Goal: Transaction & Acquisition: Purchase product/service

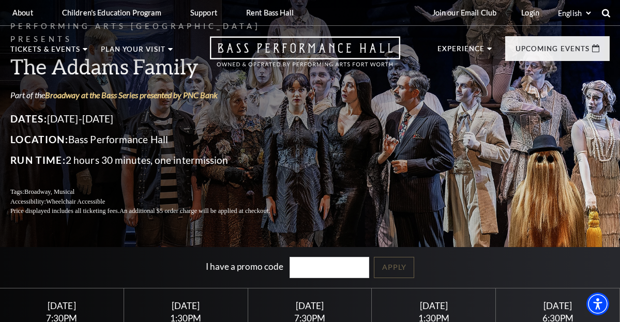
click at [606, 11] on icon at bounding box center [605, 12] width 9 height 9
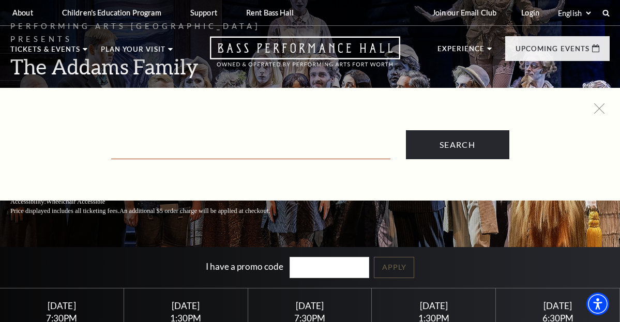
click at [231, 149] on input "Text field" at bounding box center [250, 148] width 279 height 21
paste input "The Addams Family"
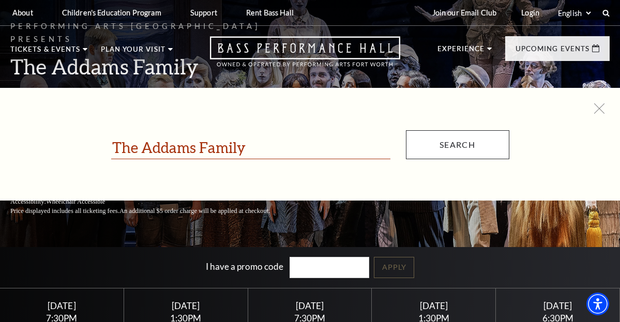
type input "The Addams Family"
click at [461, 144] on input "Search" at bounding box center [457, 144] width 103 height 29
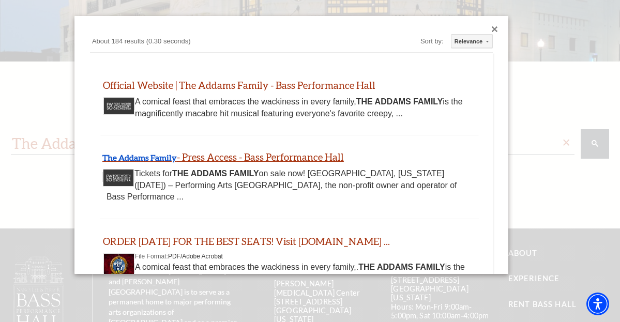
click at [283, 157] on link "The Addams Family - Press Access - Bass Performance Hall" at bounding box center [222, 157] width 241 height 12
click at [496, 30] on div "Close dialog" at bounding box center [495, 29] width 6 height 6
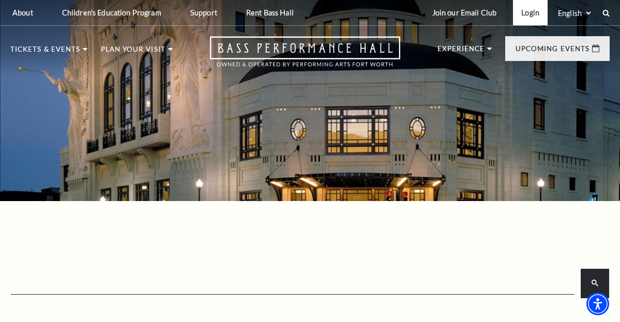
click at [532, 13] on link "Login" at bounding box center [530, 12] width 35 height 25
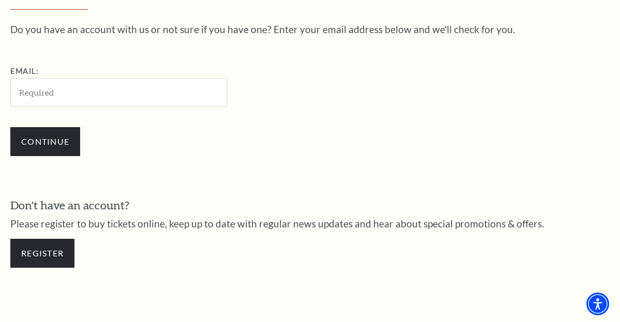
scroll to position [312, 0]
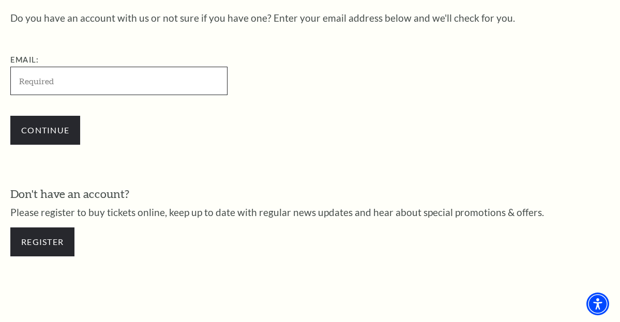
click at [104, 84] on input "Email:" at bounding box center [118, 81] width 217 height 28
paste input "earth.ecommerce@gmail.com"
type input "earth.ecommerce@gmail.com"
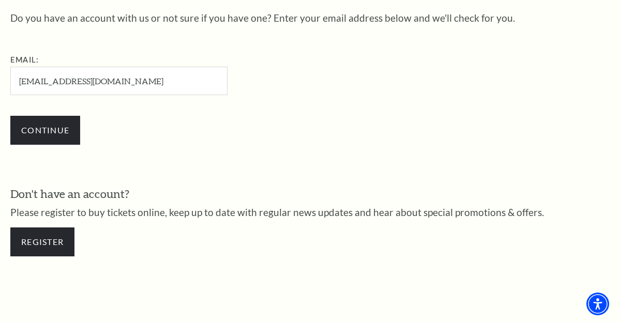
click at [158, 144] on div "Continue" at bounding box center [170, 130] width 321 height 50
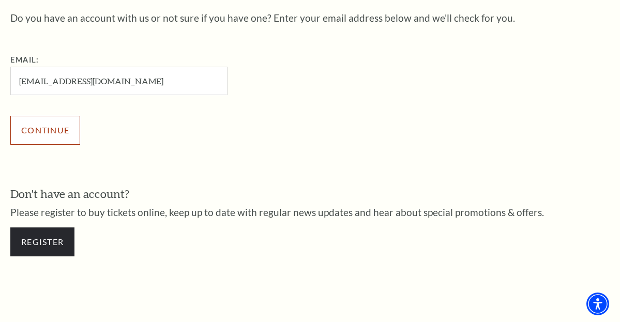
click at [42, 130] on input "Continue" at bounding box center [45, 130] width 70 height 29
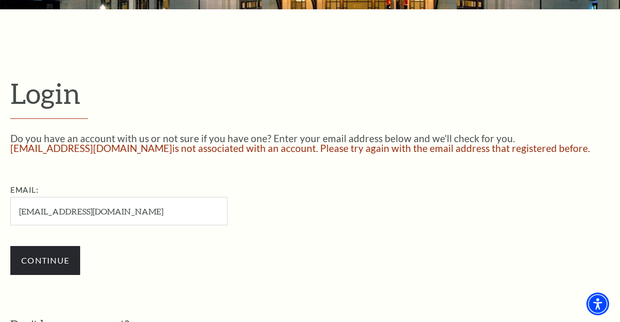
scroll to position [192, 0]
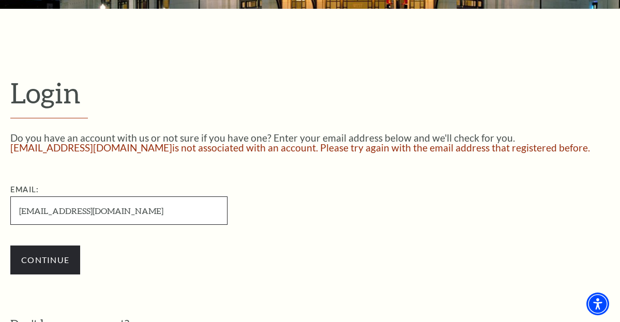
click at [72, 209] on input "earth.ecommerce@gmail.com" at bounding box center [118, 210] width 217 height 28
paste input "edata.team2"
type input "[EMAIL_ADDRESS][DOMAIN_NAME]"
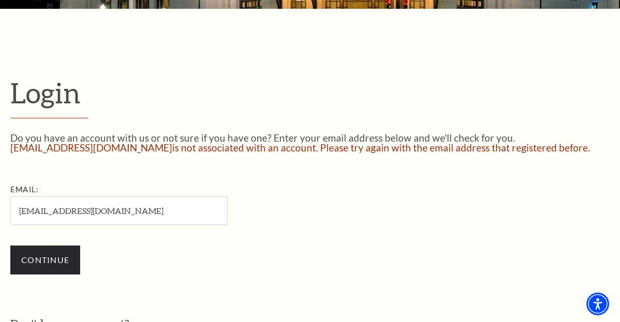
click at [138, 251] on div "Continue" at bounding box center [170, 260] width 321 height 50
click at [36, 263] on input "Continue" at bounding box center [45, 260] width 70 height 29
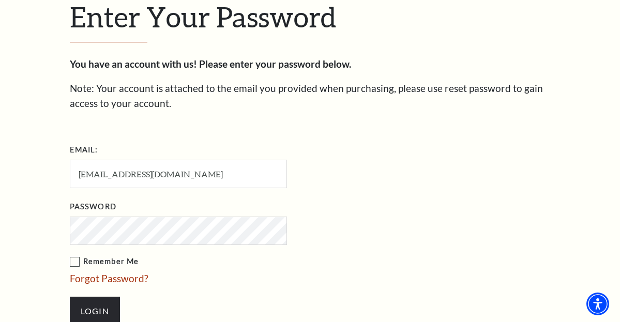
click at [252, 273] on li "Forgot Password?" at bounding box center [230, 278] width 321 height 15
click at [103, 306] on input "Login" at bounding box center [95, 311] width 50 height 29
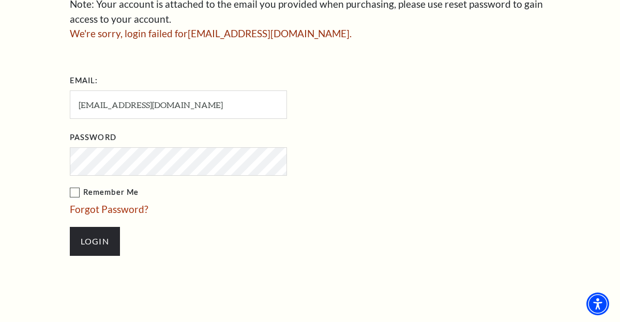
click at [165, 187] on label "Remember Me" at bounding box center [230, 192] width 321 height 13
click at [0, 0] on input "Remember Me" at bounding box center [0, 0] width 0 height 0
click at [94, 243] on input "Login" at bounding box center [95, 241] width 50 height 29
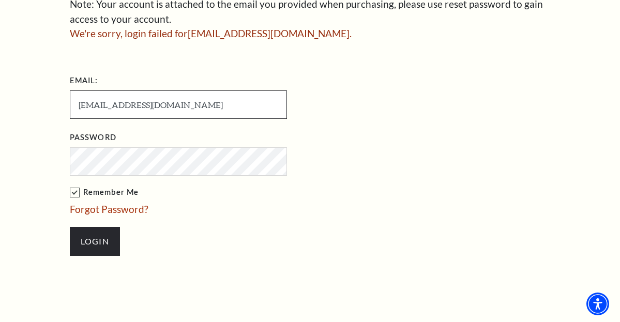
click at [130, 101] on input "[EMAIL_ADDRESS][DOMAIN_NAME]" at bounding box center [178, 104] width 217 height 28
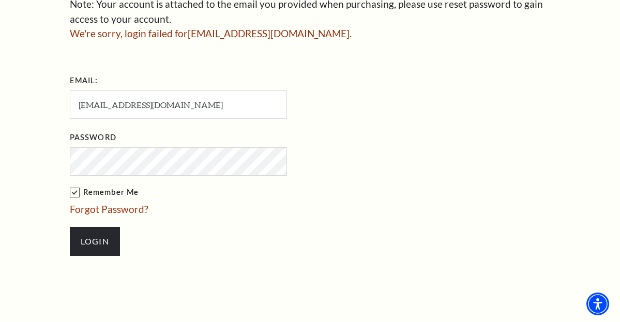
click at [160, 233] on li "Login" at bounding box center [230, 242] width 321 height 50
click at [94, 243] on input "Login" at bounding box center [95, 241] width 50 height 29
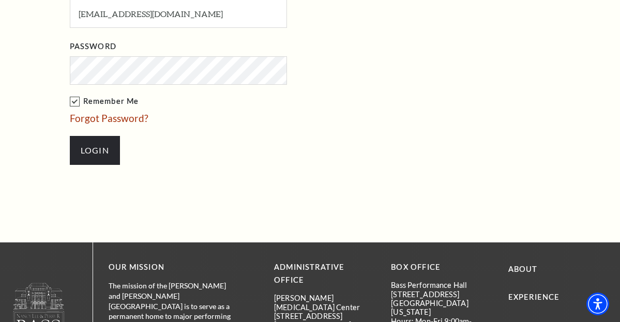
scroll to position [460, 0]
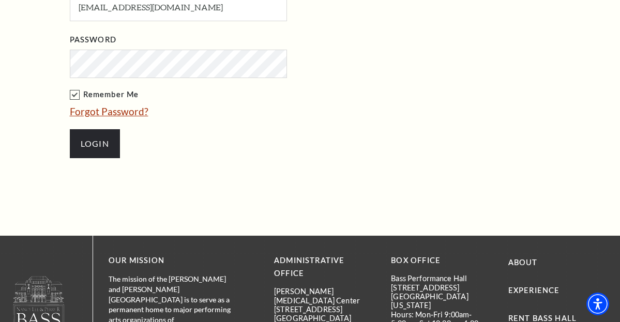
click at [108, 115] on link "Forgot Password?" at bounding box center [109, 111] width 79 height 12
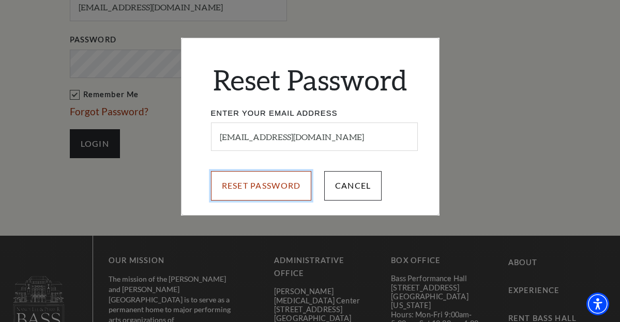
click at [278, 188] on input "Reset Password" at bounding box center [261, 185] width 101 height 29
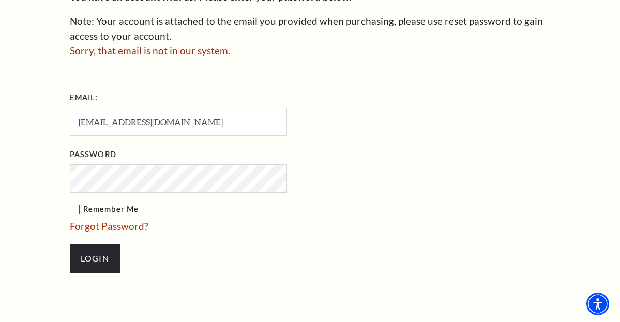
scroll to position [346, 0]
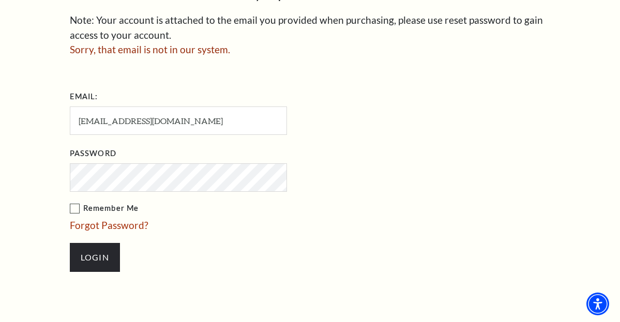
click at [332, 156] on li "Password" at bounding box center [230, 168] width 321 height 47
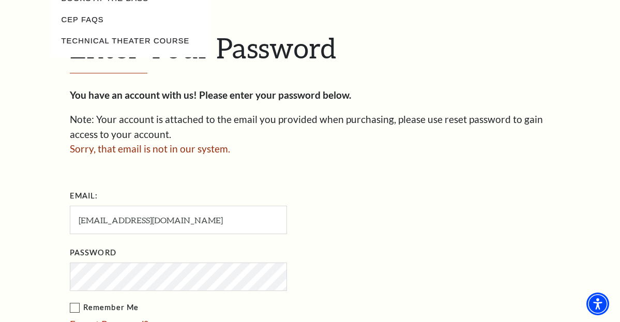
scroll to position [321, 0]
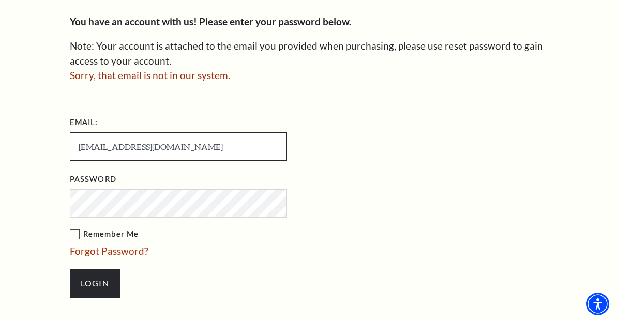
click at [190, 142] on input "[EMAIL_ADDRESS][DOMAIN_NAME]" at bounding box center [178, 146] width 217 height 28
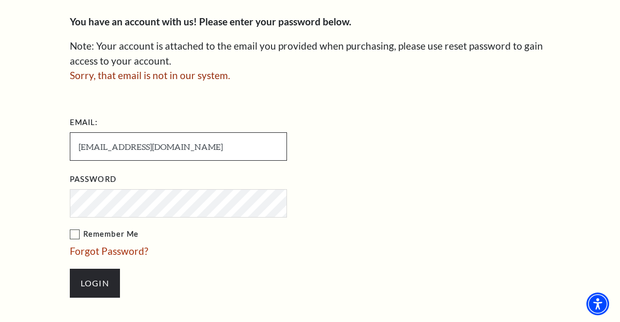
paste input "mailto:earth.ecommerce"
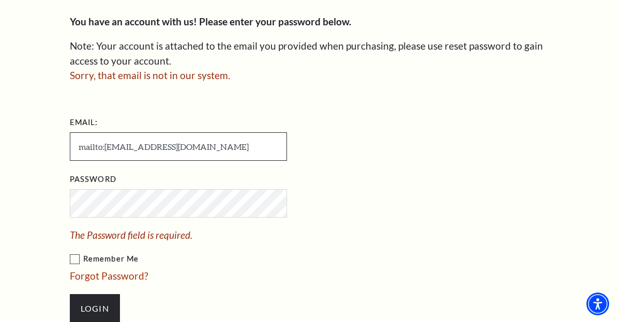
click at [103, 148] on input "mailto:earth.ecommerce@gmail.com" at bounding box center [178, 146] width 217 height 28
type input "earth.ecommerce@gmail.com"
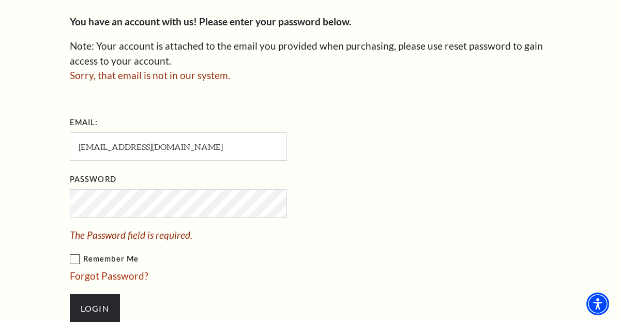
click at [378, 281] on li "Forgot Password?" at bounding box center [230, 276] width 321 height 15
click at [111, 278] on link "Forgot Password?" at bounding box center [109, 276] width 79 height 12
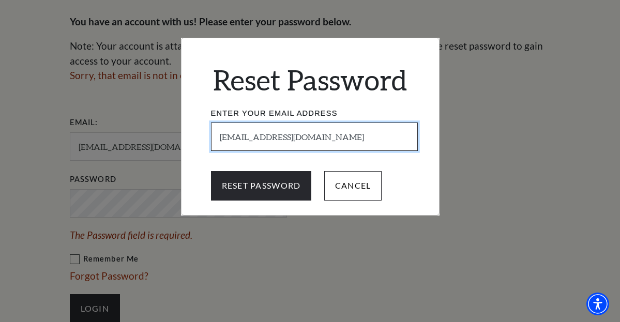
click at [289, 139] on input "eedata.team2@gmail.com" at bounding box center [314, 137] width 207 height 28
paste input "mailto:earth.ecommerce"
click at [246, 136] on input "mailto:earth.ecommerce@gmail.com" at bounding box center [314, 137] width 207 height 28
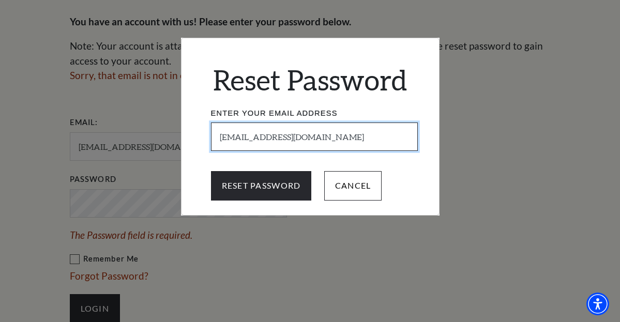
type input "earth.ecommerce@gmail.com"
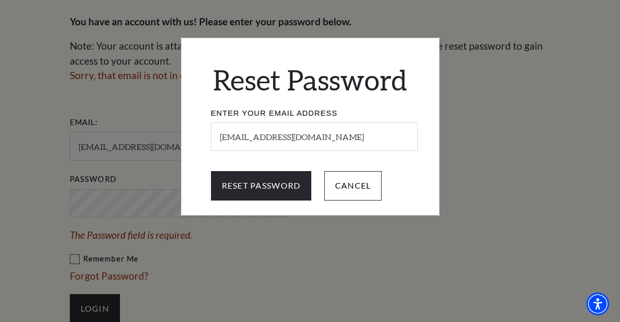
click at [421, 172] on div "Reset Password Cancel" at bounding box center [309, 185] width 257 height 29
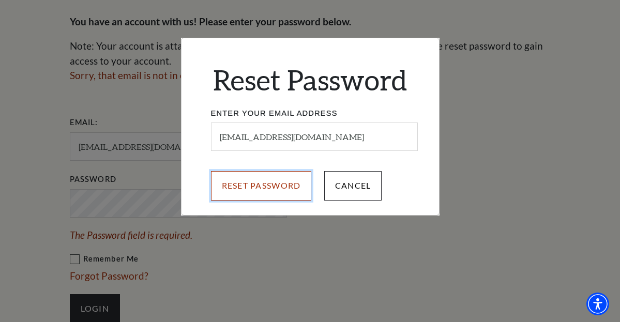
click at [263, 185] on input "Reset Password" at bounding box center [261, 185] width 101 height 29
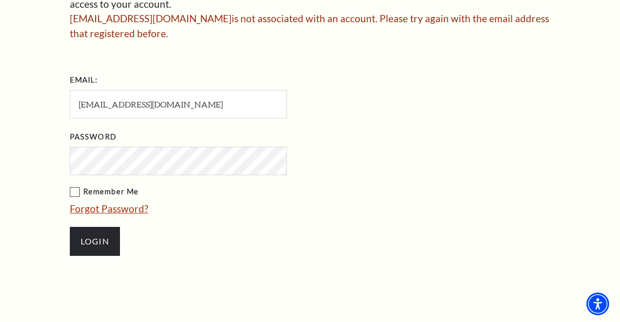
click at [112, 209] on link "Forgot Password?" at bounding box center [109, 209] width 79 height 12
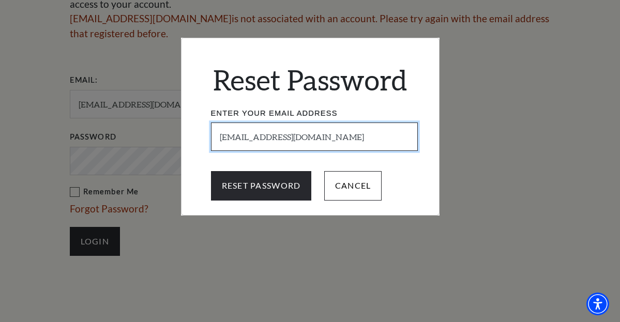
click at [248, 138] on input "earth.ecommerce@gmail.com" at bounding box center [314, 137] width 207 height 28
paste input "roadtoheritag"
type input "[EMAIL_ADDRESS][DOMAIN_NAME]"
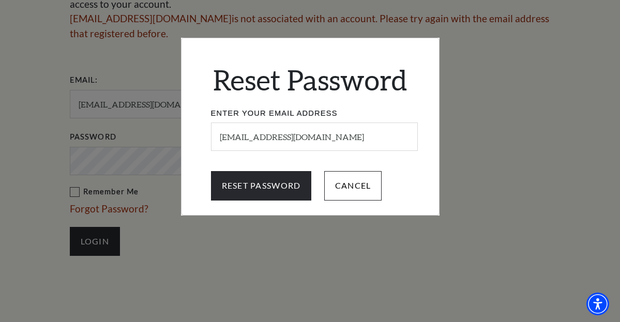
click at [198, 162] on fieldset "Reset Password Enter Your Email Address roadtoheritage@gmail.com Reset Password…" at bounding box center [309, 126] width 257 height 147
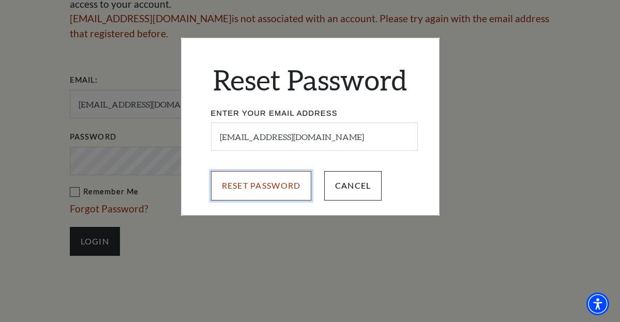
click at [267, 185] on input "Reset Password" at bounding box center [261, 185] width 101 height 29
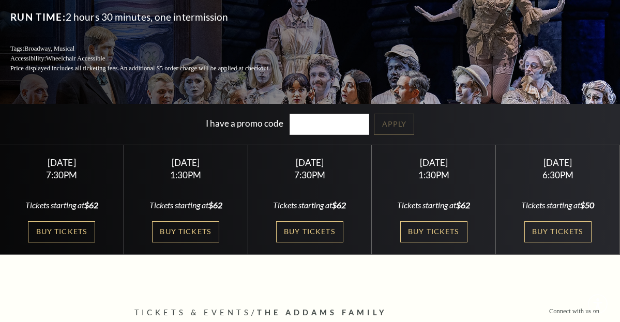
scroll to position [146, 0]
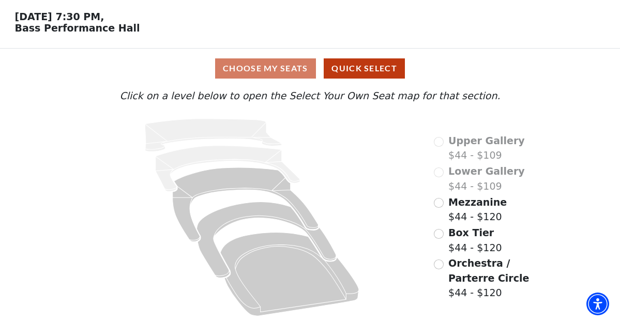
scroll to position [37, 0]
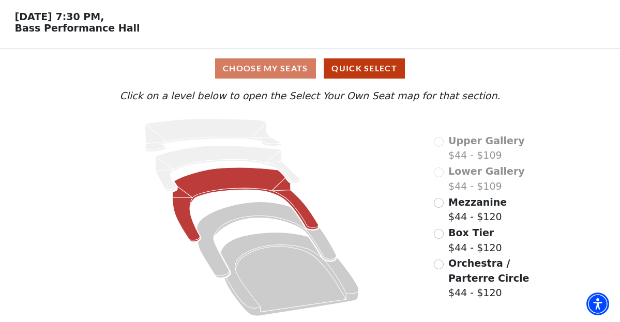
click at [234, 180] on icon at bounding box center [246, 204] width 146 height 74
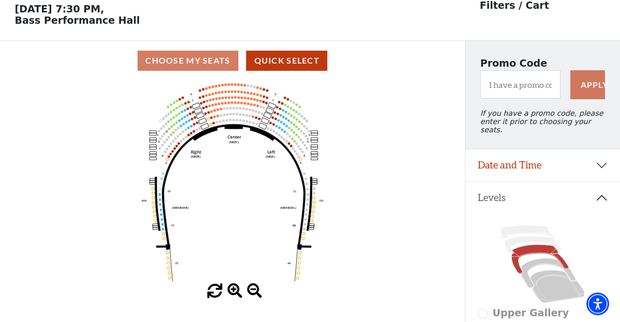
scroll to position [48, 0]
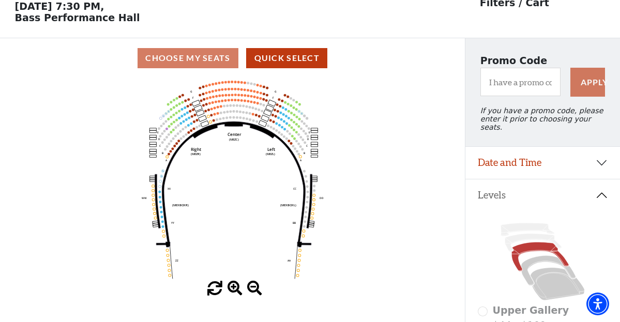
click at [382, 150] on icon "Center (MEZC) Right (MEZR) Left (MEZL) (MEXBOXR) (MEXBOXL) XX WW CC DD YY BB ZZ…" at bounding box center [232, 179] width 418 height 203
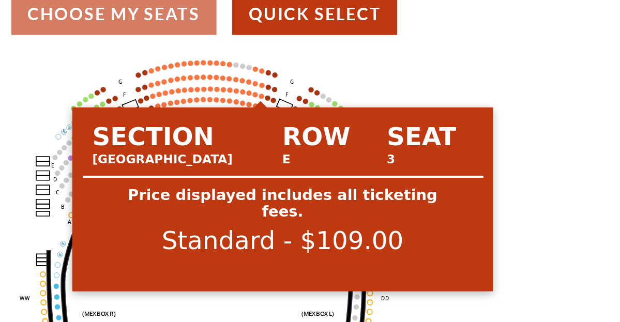
click at [260, 98] on circle at bounding box center [261, 98] width 3 height 3
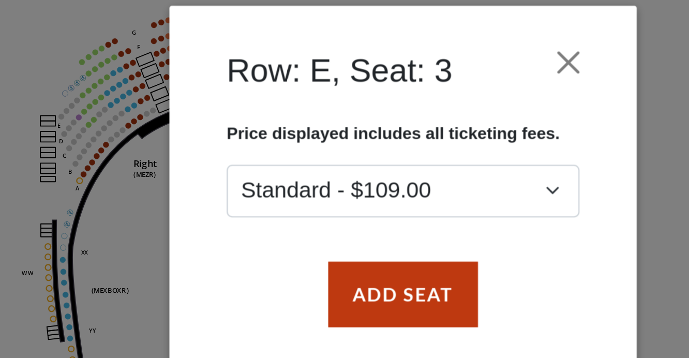
scroll to position [47, 0]
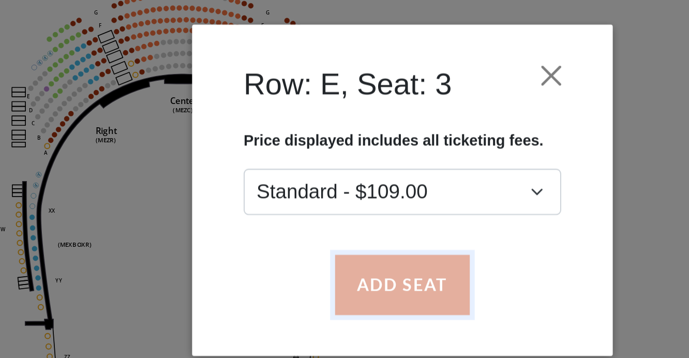
click at [347, 223] on button "Add Seat" at bounding box center [344, 225] width 66 height 29
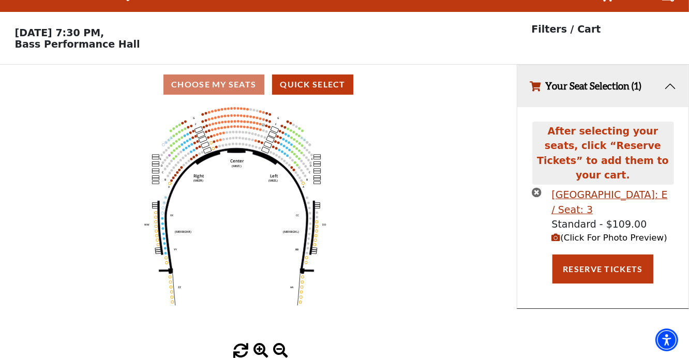
scroll to position [23, 0]
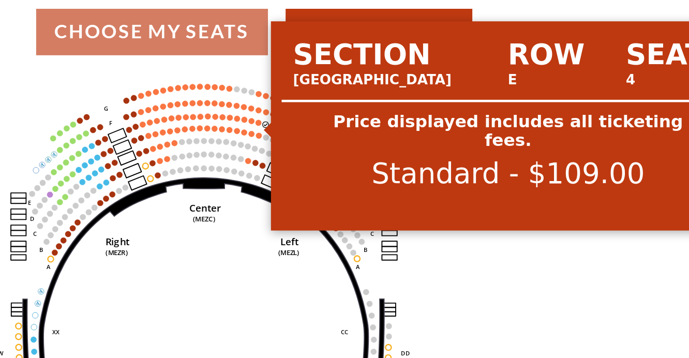
click at [260, 123] on circle at bounding box center [260, 124] width 3 height 3
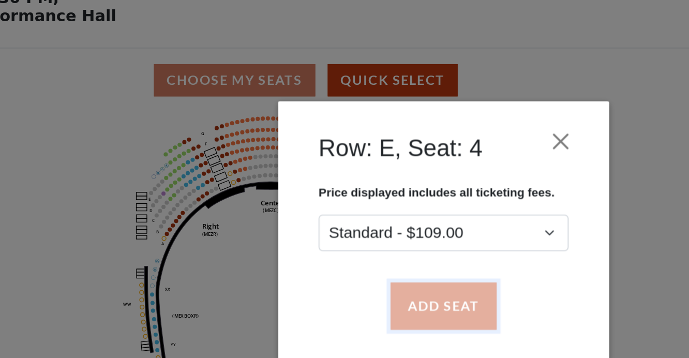
click at [342, 225] on button "Add Seat" at bounding box center [344, 225] width 66 height 29
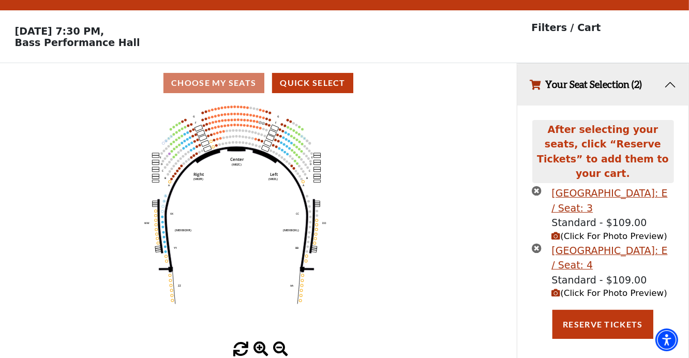
scroll to position [22, 0]
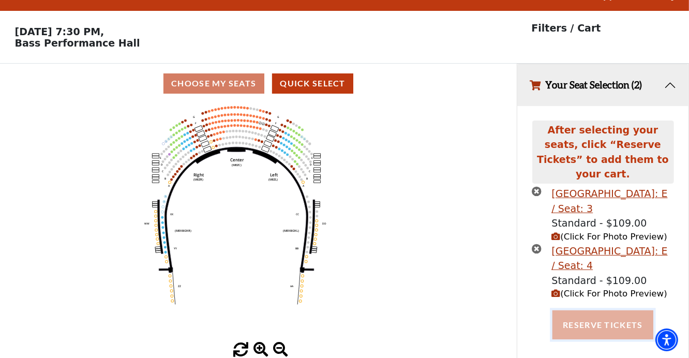
click at [605, 312] on button "Reserve Tickets" at bounding box center [602, 324] width 100 height 29
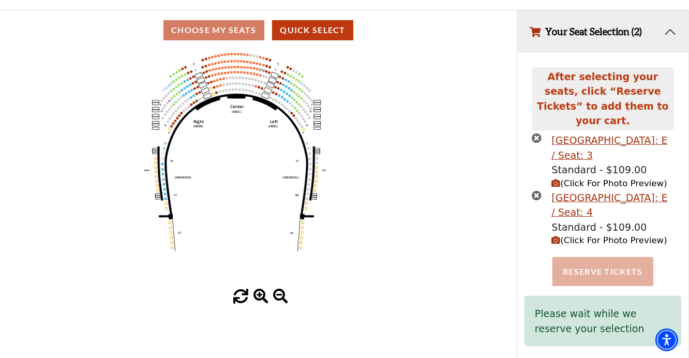
scroll to position [74, 0]
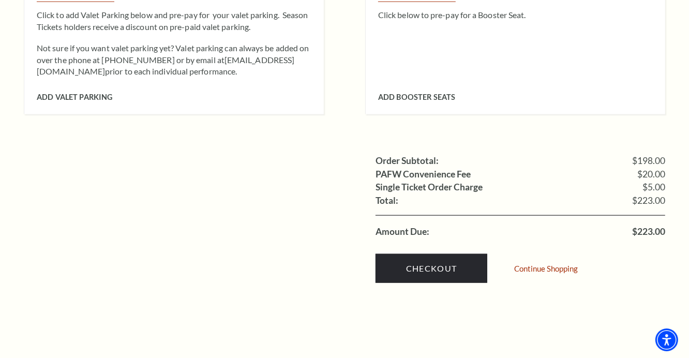
scroll to position [940, 0]
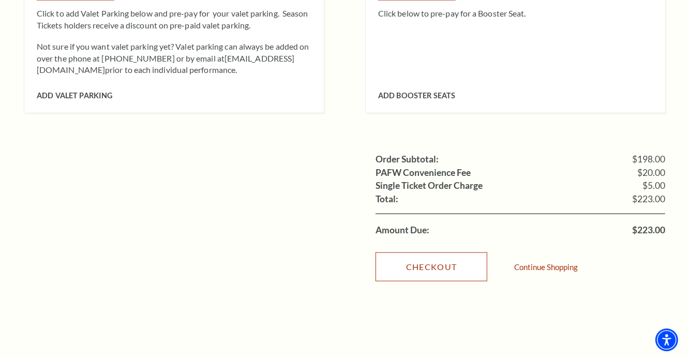
click at [444, 252] on link "Checkout" at bounding box center [431, 266] width 112 height 29
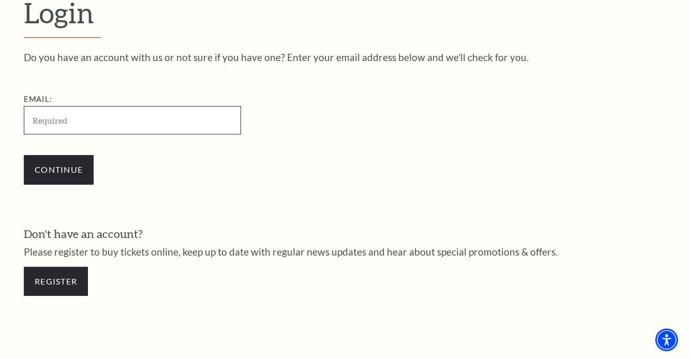
click at [58, 118] on input "Email:" at bounding box center [132, 120] width 217 height 28
paste input "mailto:earth.ecommerce@gmail.com"
click at [59, 120] on input "mailto:earth.ecommerce@gmail.com" at bounding box center [132, 120] width 217 height 28
type input "[EMAIL_ADDRESS][DOMAIN_NAME]"
click at [150, 147] on div "Continue" at bounding box center [184, 170] width 321 height 50
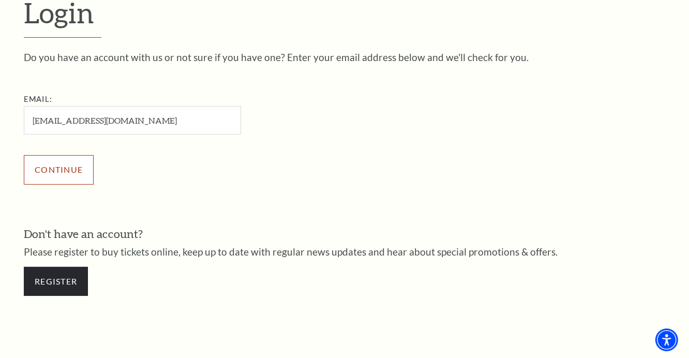
click at [72, 172] on input "Continue" at bounding box center [59, 169] width 70 height 29
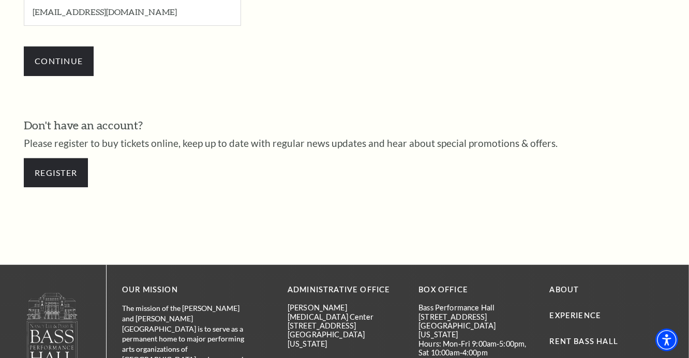
scroll to position [416, 0]
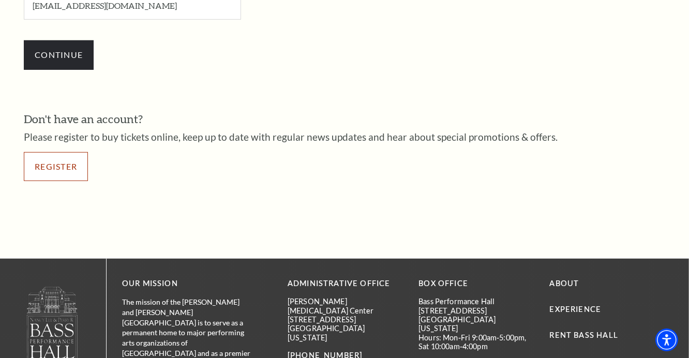
click at [53, 170] on link "Register" at bounding box center [56, 166] width 64 height 29
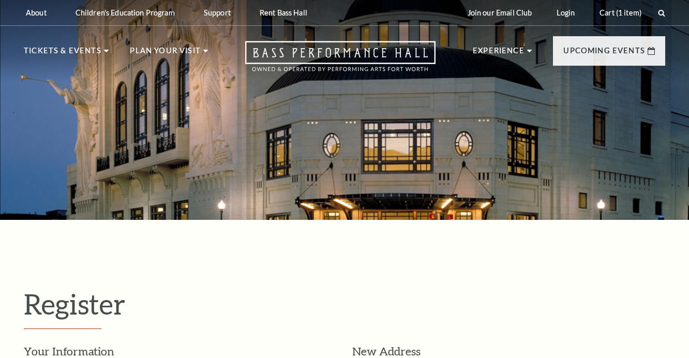
select select "1"
select select "[GEOGRAPHIC_DATA]"
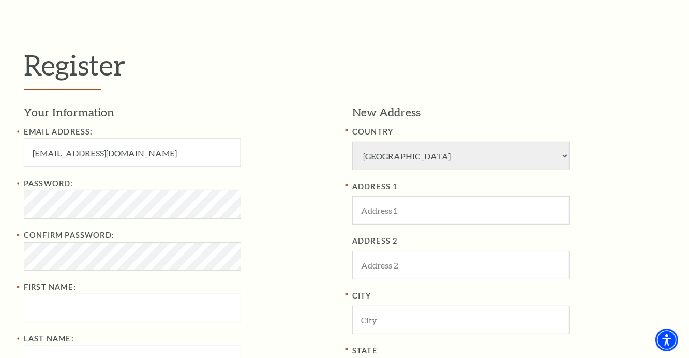
click at [62, 152] on input "eedata.team2@gmail.com" at bounding box center [132, 153] width 217 height 28
paste input "mailto:earth.ecommerce"
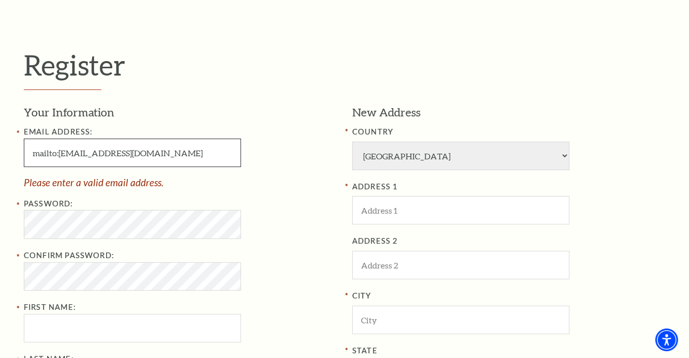
click at [59, 153] on input "mailto:earth.ecommerce@gmail.com" at bounding box center [132, 153] width 217 height 28
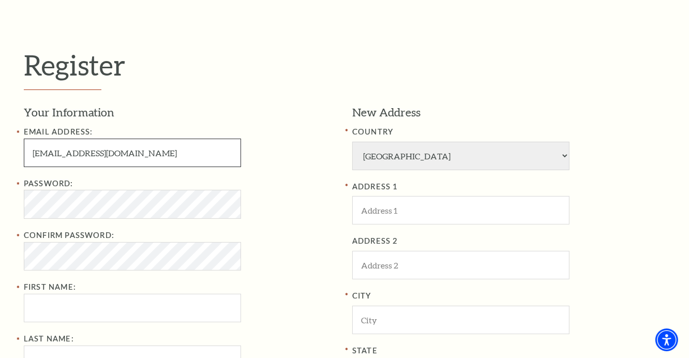
type input "earth.ecommerce@gmail.com"
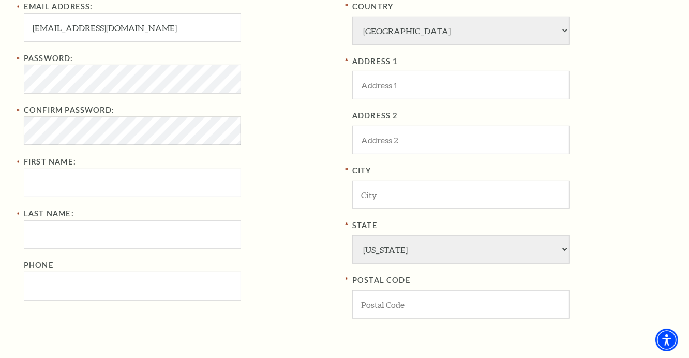
scroll to position [376, 0]
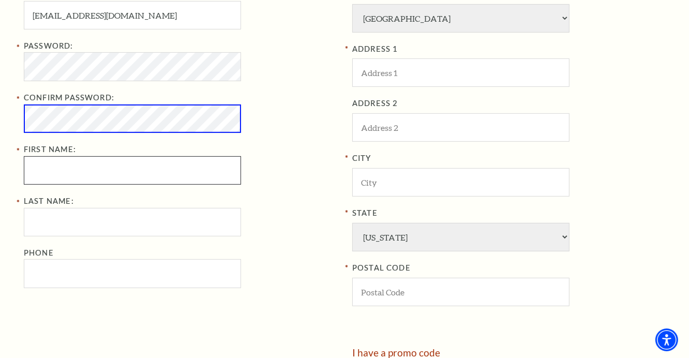
click at [90, 165] on input "First Name:" at bounding box center [132, 170] width 217 height 28
paste input "Joshua Stephens"
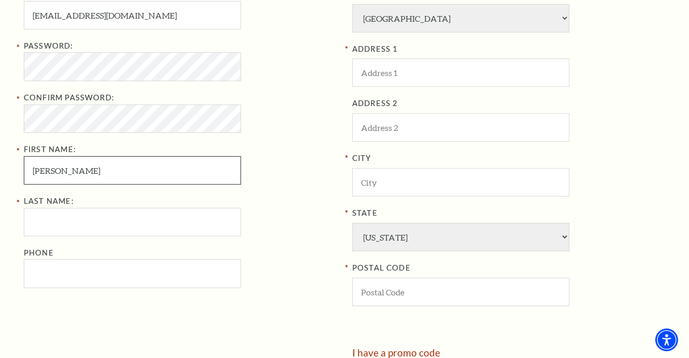
click at [83, 166] on input "Joshua Stephens" at bounding box center [132, 170] width 217 height 28
type input "Joshua"
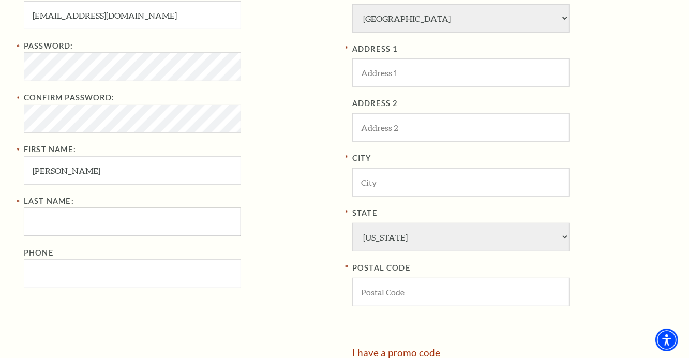
click at [43, 225] on input "Last Name:" at bounding box center [132, 222] width 217 height 28
paste input "Stephens"
type input "Stephens"
click at [118, 306] on div "Your Information Email Address: earth.ecommerce@gmail.com Password: Confirm Pas…" at bounding box center [184, 157] width 321 height 380
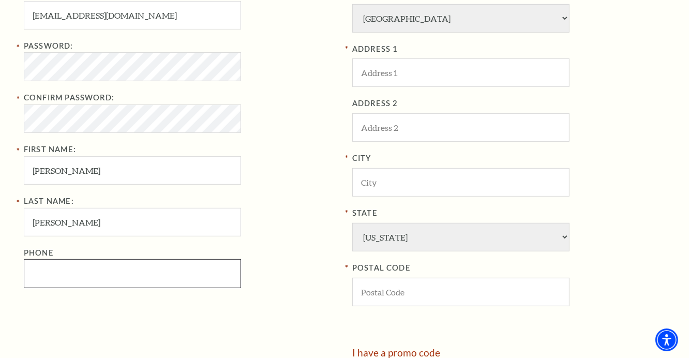
click at [77, 272] on input "Phone" at bounding box center [132, 273] width 217 height 28
paste input "4143502366"
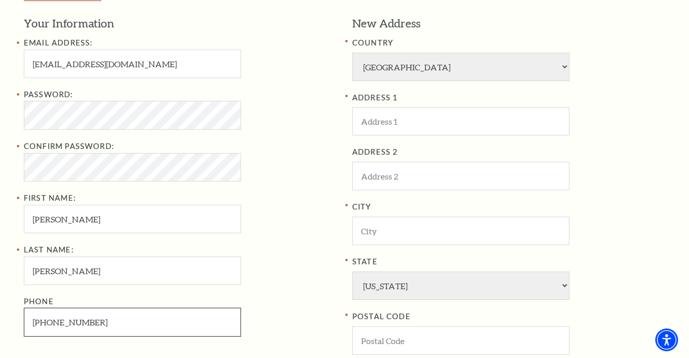
scroll to position [327, 0]
type input "414-350-2366"
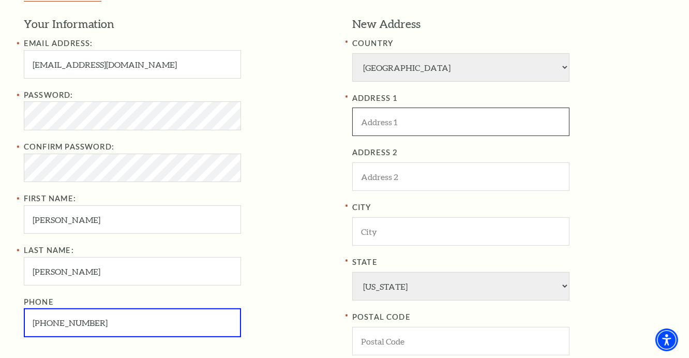
click at [402, 127] on input "ADDRESS 1" at bounding box center [460, 122] width 217 height 28
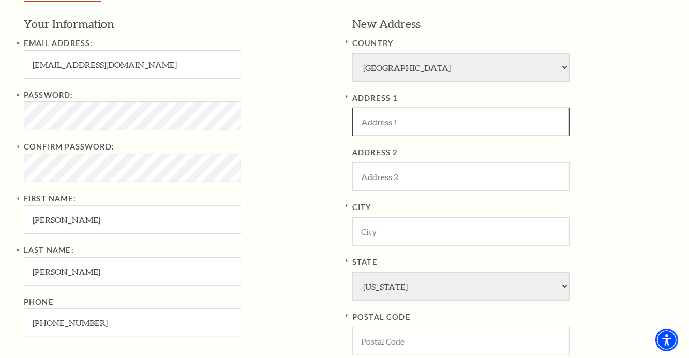
paste input "1000 E Monaha St Odessa, TX 79761-7102"
drag, startPoint x: 475, startPoint y: 120, endPoint x: 526, endPoint y: 124, distance: 51.3
click at [526, 124] on input "1000 E Monaha St Odessa, TX 79761-7102" at bounding box center [460, 122] width 217 height 28
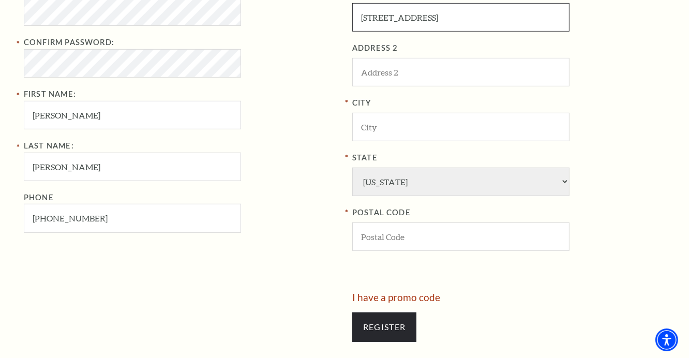
scroll to position [433, 0]
type input "1000 E Monaha St Odessa, TX"
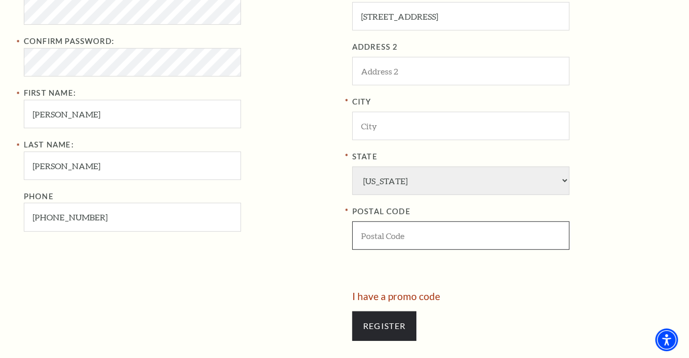
click at [407, 239] on input "POSTAL CODE" at bounding box center [460, 235] width 217 height 28
paste input "79761-7102"
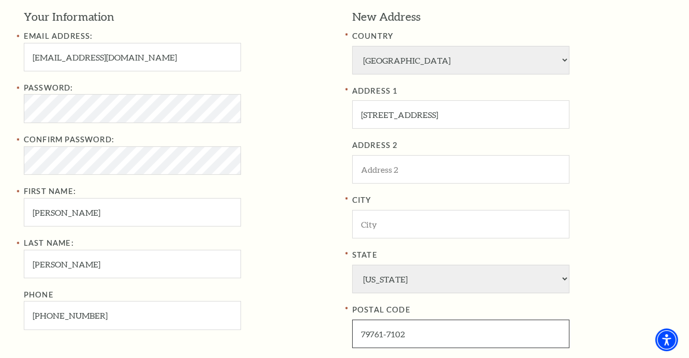
scroll to position [334, 0]
type input "79761-7102"
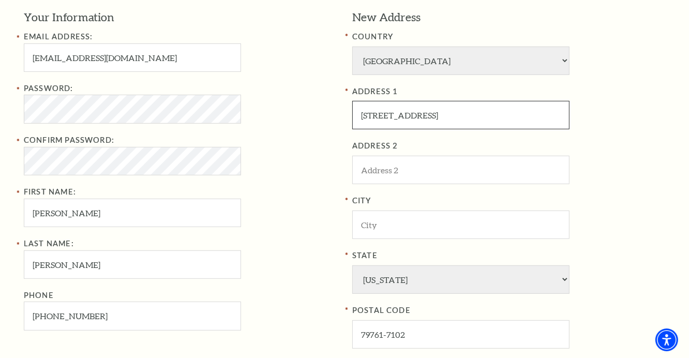
click at [447, 113] on input "1000 E Monaha St Odessa, TX" at bounding box center [460, 115] width 217 height 28
type input "1000 E Monaha St, TX"
click at [414, 227] on input "City" at bounding box center [460, 224] width 217 height 28
paste input "Odessa"
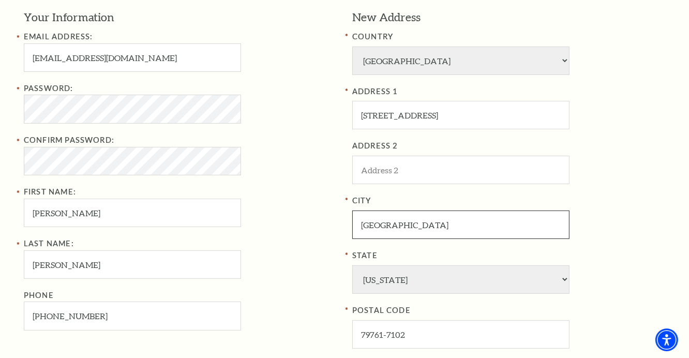
type input "Odessa"
click at [460, 115] on input "1000 E Monaha St, TX" at bounding box center [460, 115] width 217 height 28
type input "1000 E Monaha St."
click at [637, 153] on div "ADDRESS 2" at bounding box center [508, 162] width 313 height 44
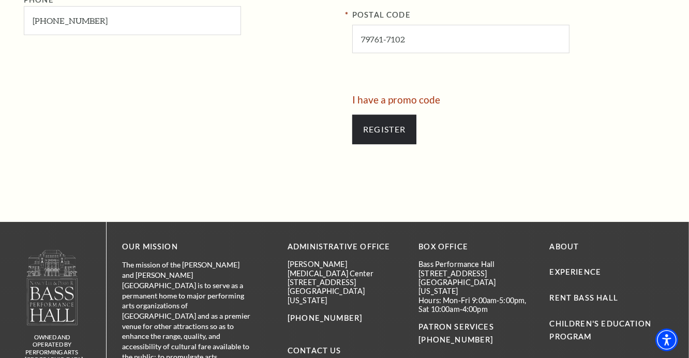
scroll to position [639, 0]
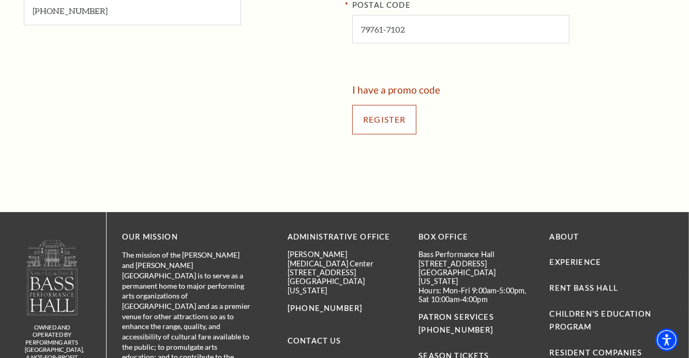
click at [369, 116] on input "Register" at bounding box center [384, 119] width 64 height 29
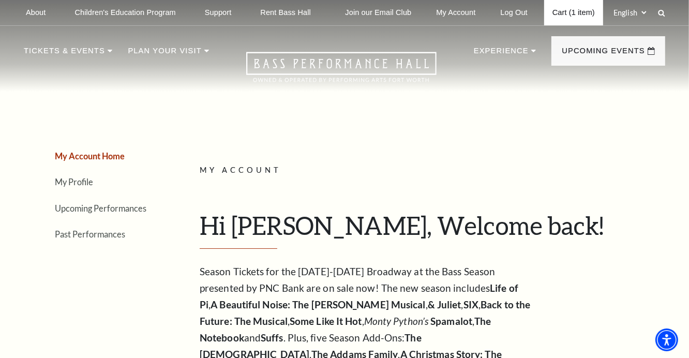
click at [578, 10] on link "Cart (1 item)" at bounding box center [573, 12] width 59 height 25
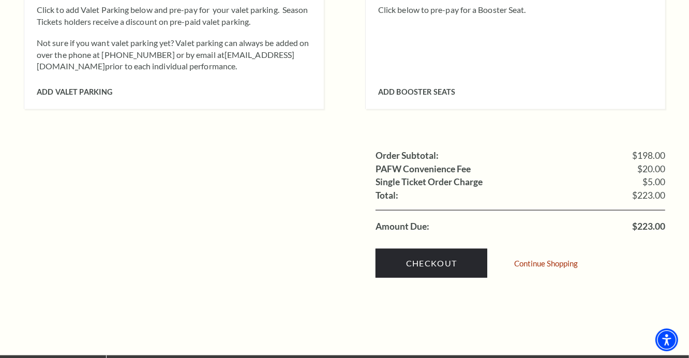
scroll to position [947, 0]
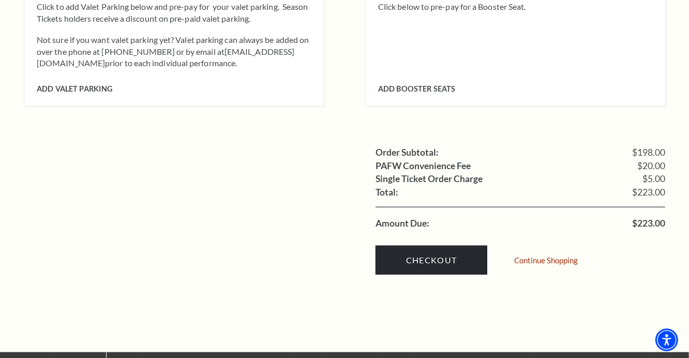
click at [514, 258] on div "Checkout Continue Shopping" at bounding box center [520, 257] width 290 height 55
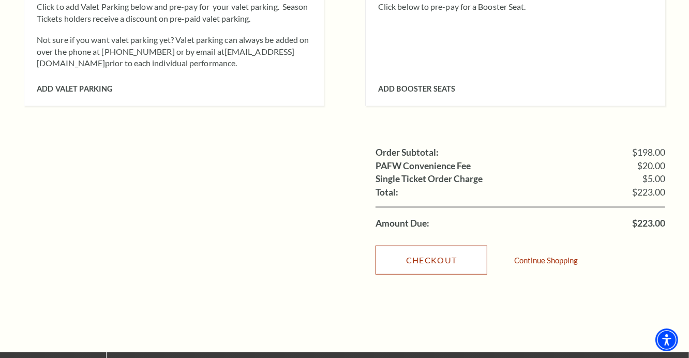
click at [444, 246] on link "Checkout" at bounding box center [431, 260] width 112 height 29
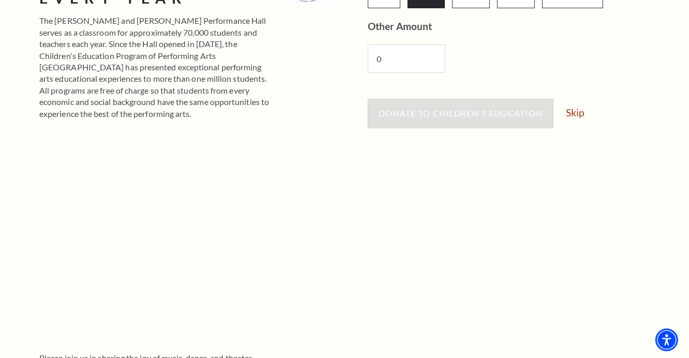
scroll to position [241, 0]
click at [565, 135] on div "Donate to Children's Education Skip" at bounding box center [516, 117] width 297 height 39
click at [575, 114] on link "Skip" at bounding box center [575, 111] width 18 height 10
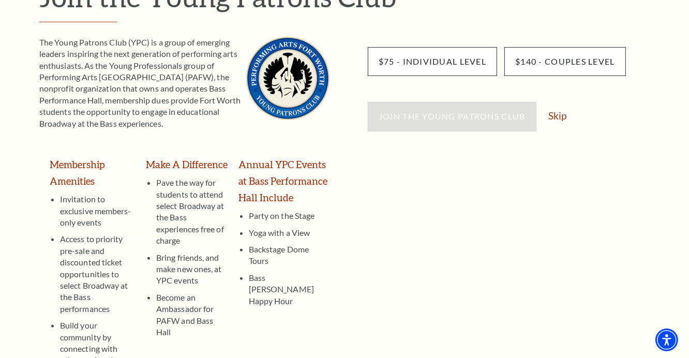
scroll to position [148, 0]
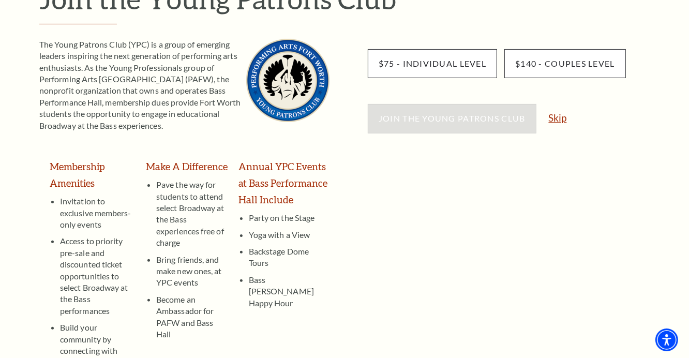
click at [557, 120] on link "Skip" at bounding box center [558, 118] width 18 height 10
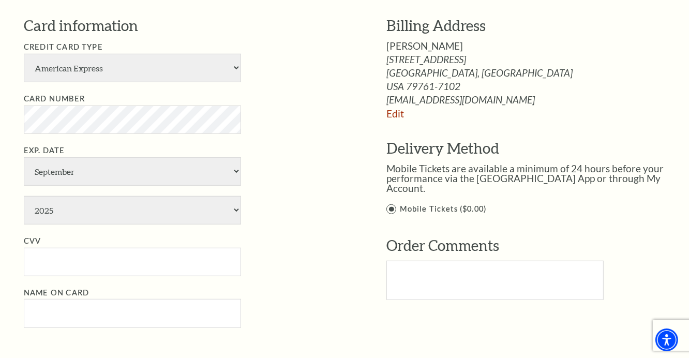
scroll to position [560, 0]
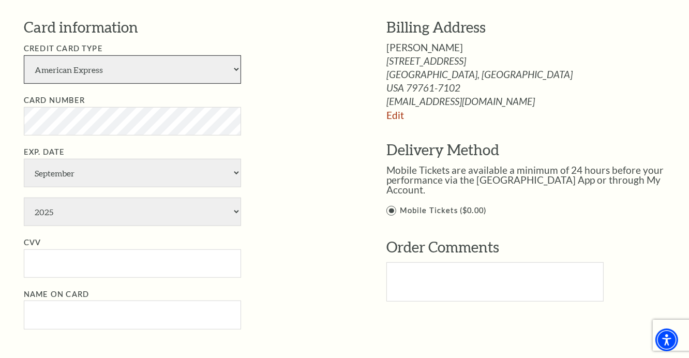
click at [227, 71] on select "American Express Visa Master Card Discover" at bounding box center [132, 69] width 217 height 28
select select "25"
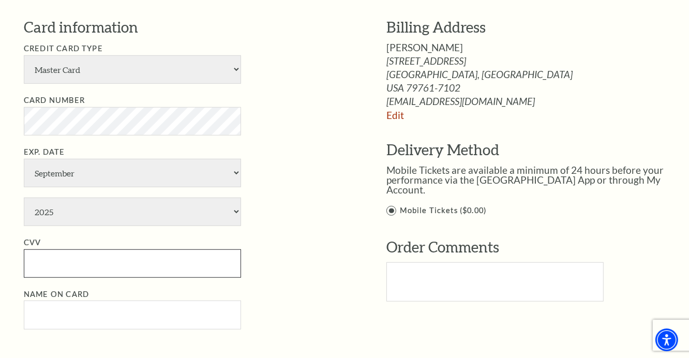
click at [172, 251] on input "CVV" at bounding box center [132, 263] width 217 height 28
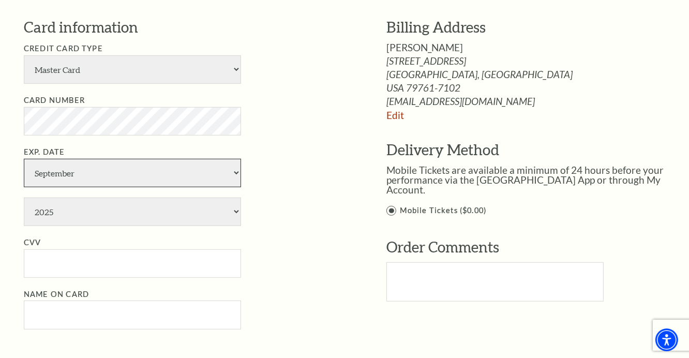
click at [150, 177] on select "January February March April May June July August September October November De…" at bounding box center [132, 173] width 217 height 28
select select "2"
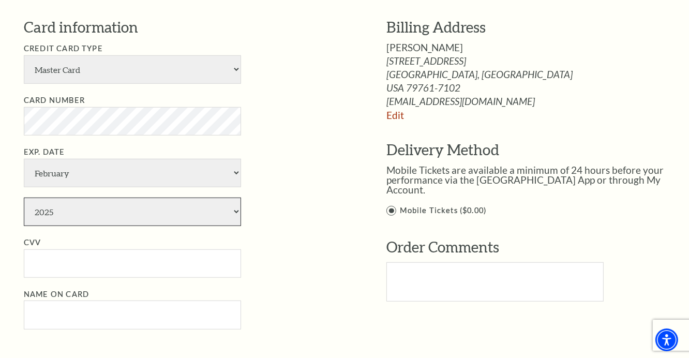
click at [139, 205] on select "2025 2026 2027 2028 2029 2030 2031 2032 2033 2034" at bounding box center [132, 211] width 217 height 28
select select "2027"
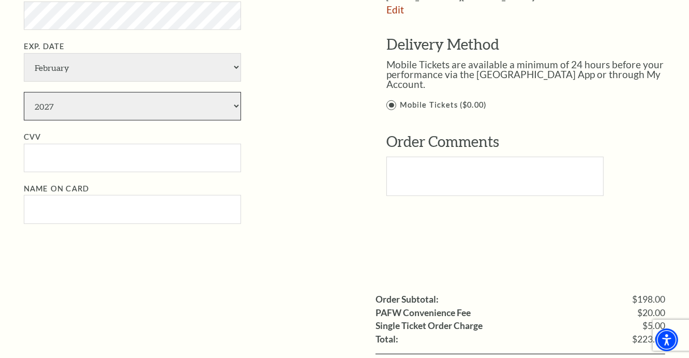
scroll to position [667, 0]
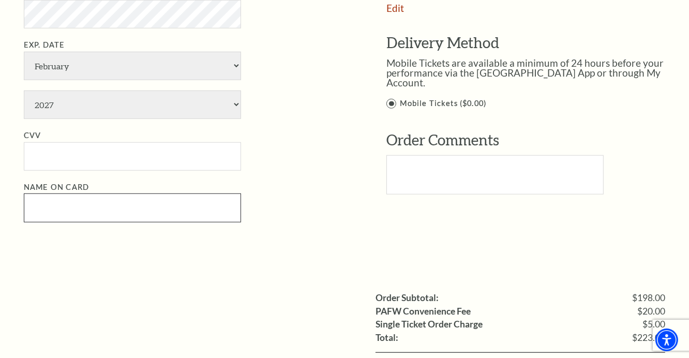
click at [93, 207] on input "Name on Card" at bounding box center [132, 207] width 217 height 28
paste input "Joshua Stephens"
type input "Joshua Stephens"
click at [32, 254] on div "Payment Options Would you like to use a gift certificate? Gift Certificate Numb…" at bounding box center [355, 46] width 663 height 452
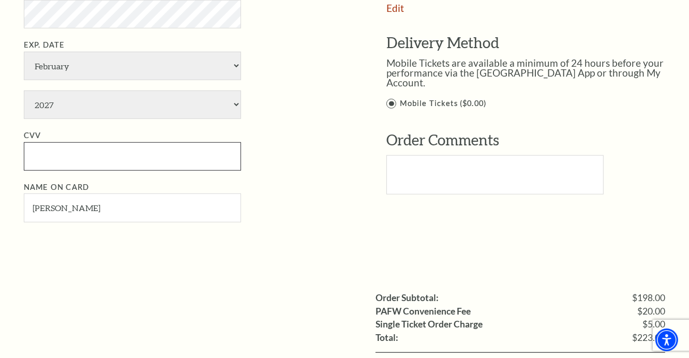
click at [117, 155] on input "CVV" at bounding box center [132, 156] width 217 height 28
type input "941"
click at [244, 302] on ul "Order Subtotal: $198.00 PAFW Convenience Fee $20.00 Single Ticket Order Charge …" at bounding box center [344, 333] width 641 height 84
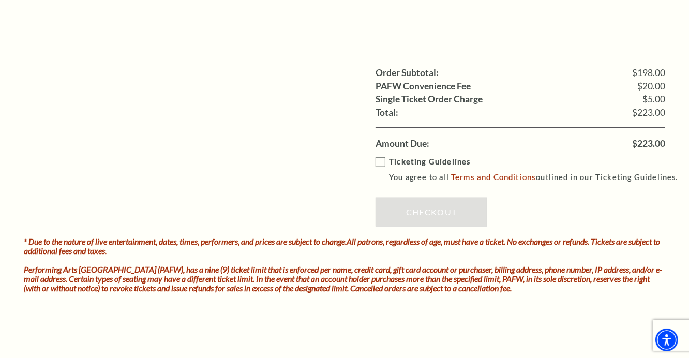
scroll to position [895, 0]
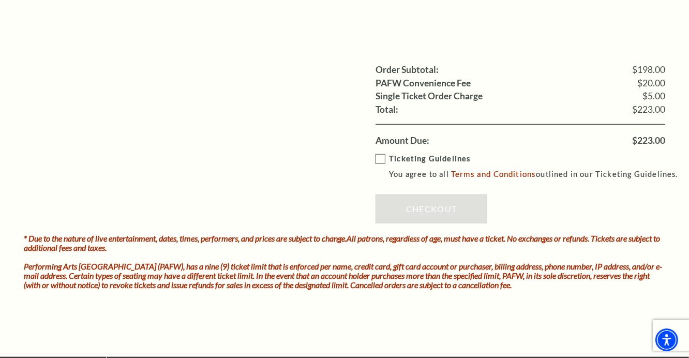
click at [379, 156] on label "Ticketing Guidelines You agree to all Terms and Conditions outlined in our Tick…" at bounding box center [531, 167] width 312 height 28
click at [0, 0] on input "Ticketing Guidelines You agree to all Terms and Conditions outlined in our Tick…" at bounding box center [0, 0] width 0 height 0
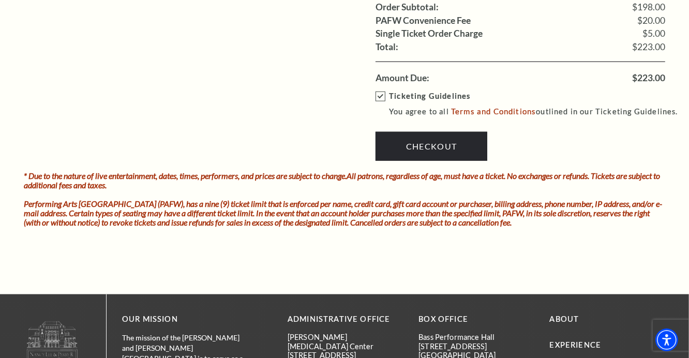
scroll to position [963, 0]
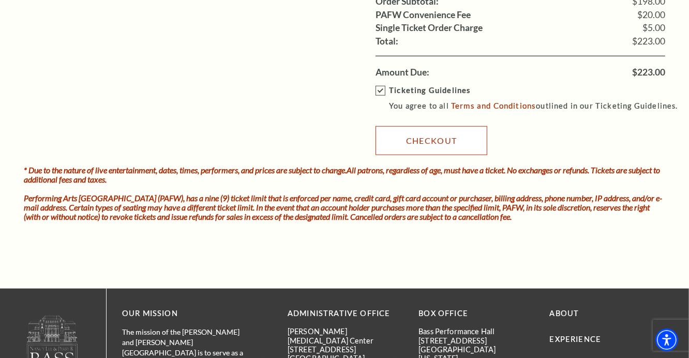
click at [431, 136] on link "Checkout" at bounding box center [431, 140] width 112 height 29
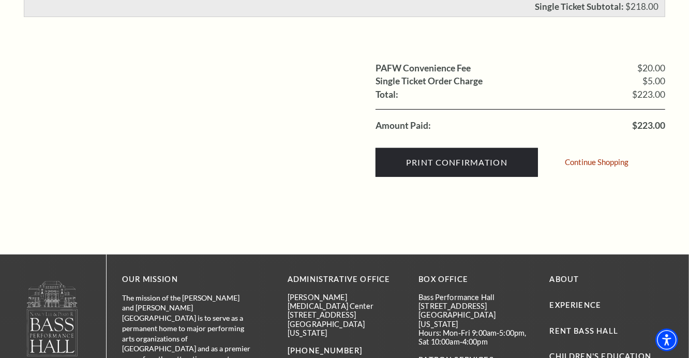
scroll to position [375, 0]
